Goal: Transaction & Acquisition: Purchase product/service

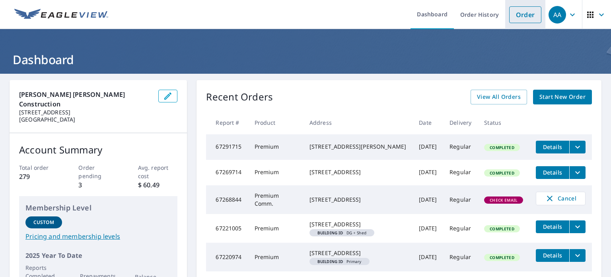
click at [516, 11] on link "Order" at bounding box center [526, 14] width 32 height 17
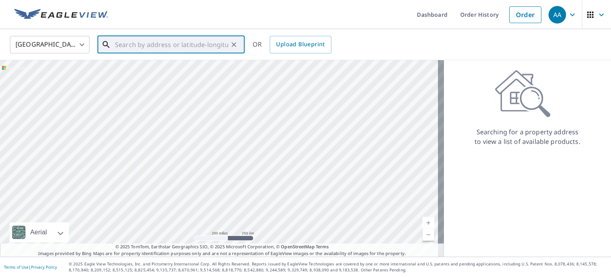
paste input "[STREET_ADDRESS][US_STATE]"
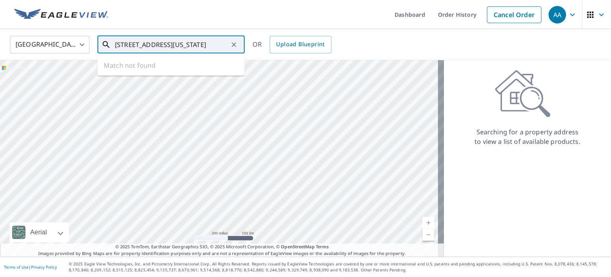
scroll to position [0, 42]
click at [148, 73] on p "Silverthorne, CO 80498" at bounding box center [175, 76] width 125 height 8
type input "[STREET_ADDRESS]"
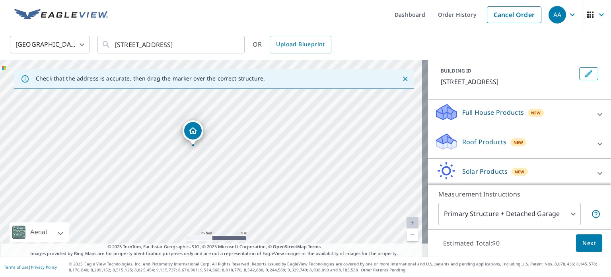
scroll to position [75, 0]
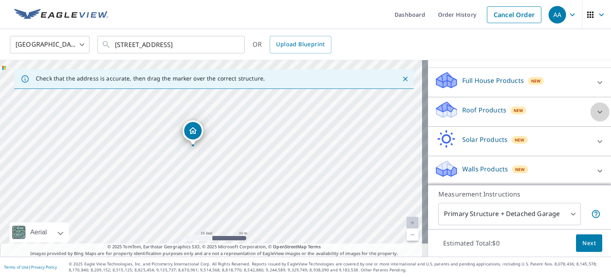
click at [596, 112] on icon at bounding box center [601, 112] width 10 height 10
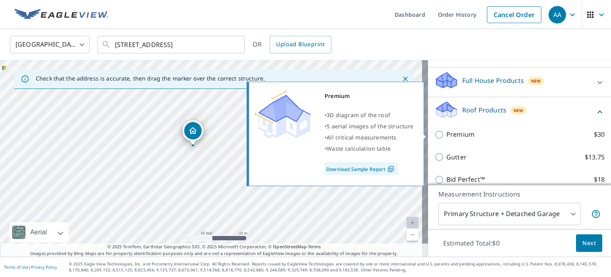
click at [435, 135] on input "Premium $30" at bounding box center [441, 135] width 12 height 10
checkbox input "true"
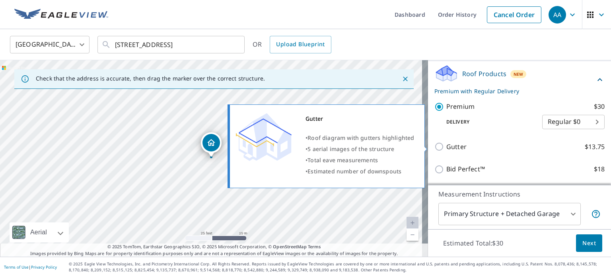
scroll to position [168, 0]
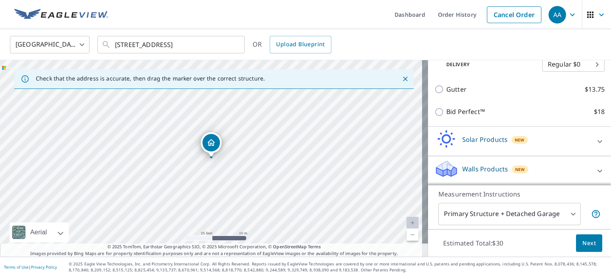
click at [587, 244] on span "Next" at bounding box center [590, 243] width 14 height 10
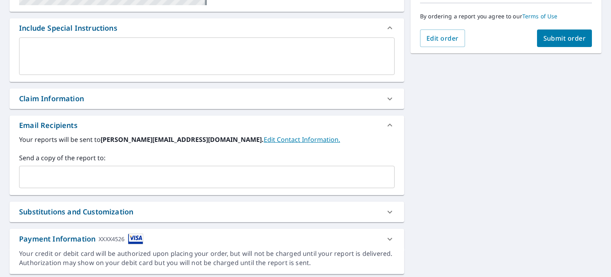
scroll to position [224, 0]
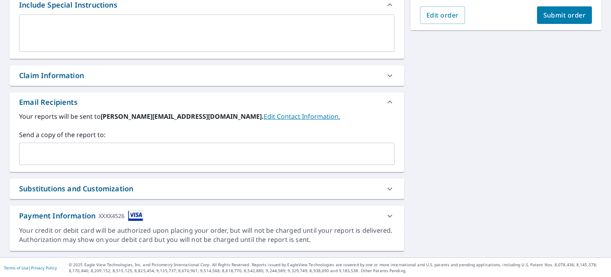
click at [127, 155] on input "text" at bounding box center [201, 153] width 357 height 15
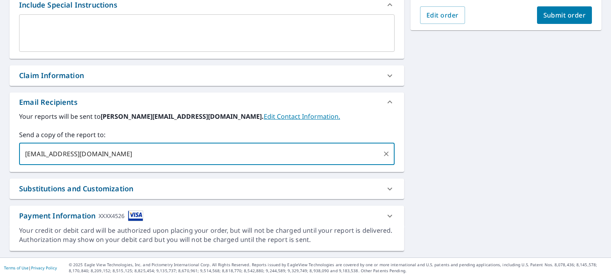
type input "[EMAIL_ADDRESS][DOMAIN_NAME]"
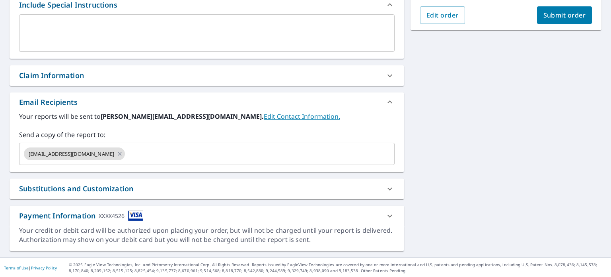
click at [470, 163] on div "[STREET_ADDRESS] A standard road map Aerial A detailed look from above Labels L…" at bounding box center [305, 53] width 611 height 407
click at [573, 13] on span "Submit order" at bounding box center [565, 15] width 43 height 9
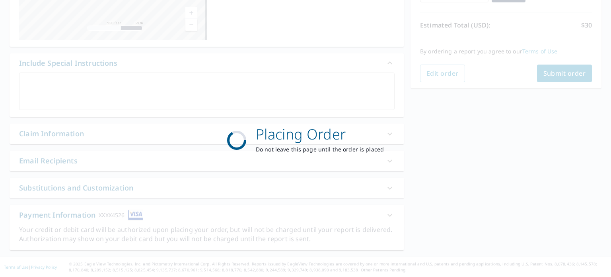
scroll to position [165, 0]
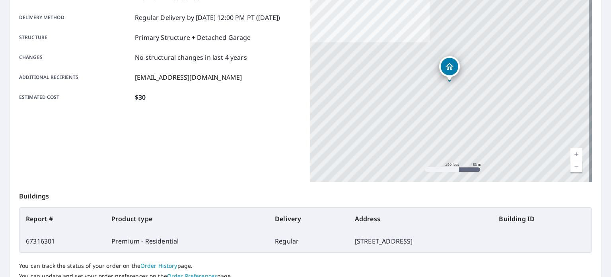
scroll to position [159, 0]
